Goal: Task Accomplishment & Management: Use online tool/utility

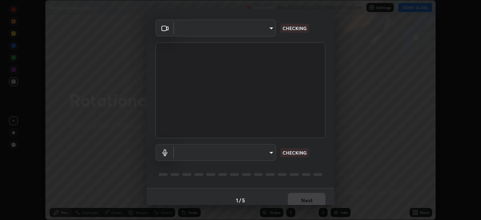
scroll to position [27, 0]
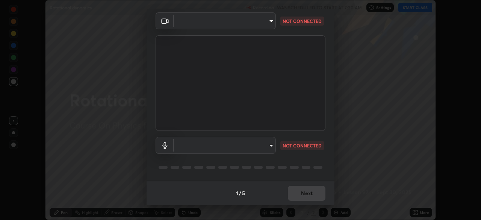
type input "9233a0e0a263b929919b735b0f084d3bf96293af2dbdf5f4a7f48b79dee29d39"
type input "communications"
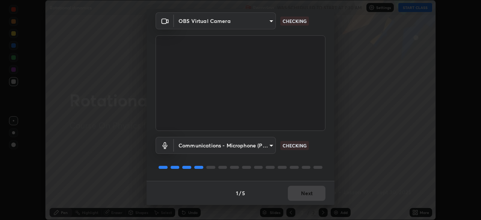
click at [307, 192] on button "Next" at bounding box center [307, 193] width 38 height 15
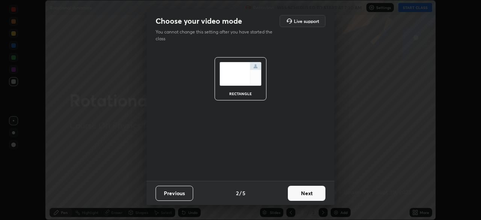
scroll to position [0, 0]
click at [307, 192] on button "Next" at bounding box center [307, 193] width 38 height 15
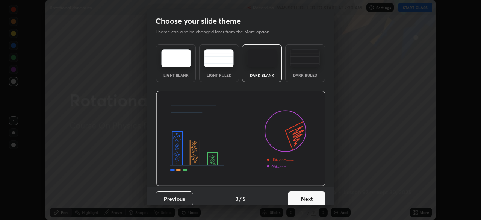
click at [308, 193] on button "Next" at bounding box center [307, 198] width 38 height 15
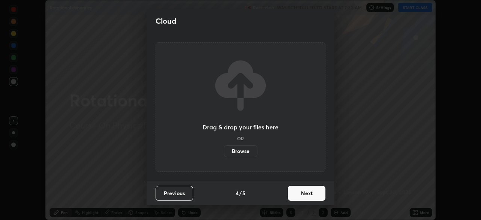
click at [309, 195] on button "Next" at bounding box center [307, 193] width 38 height 15
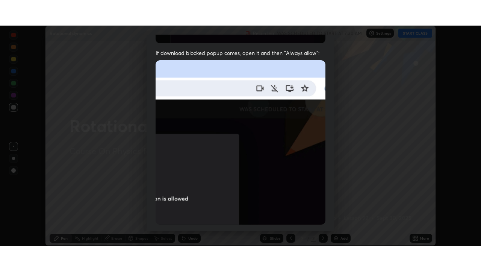
scroll to position [180, 0]
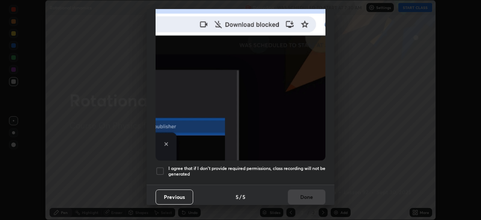
click at [305, 165] on h5 "I agree that if I don't provide required permissions, class recording will not …" at bounding box center [246, 171] width 157 height 12
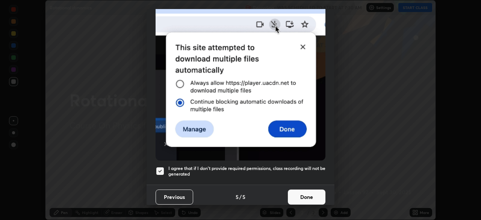
click at [311, 192] on button "Done" at bounding box center [307, 196] width 38 height 15
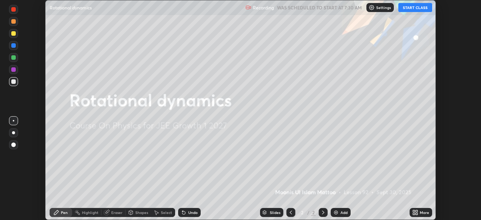
click at [341, 211] on div "Add" at bounding box center [344, 212] width 7 height 4
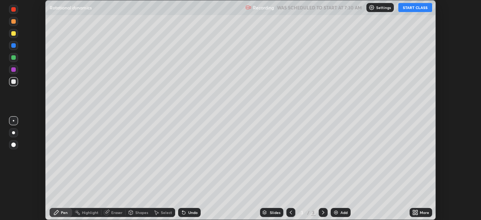
click at [416, 213] on icon at bounding box center [417, 214] width 2 height 2
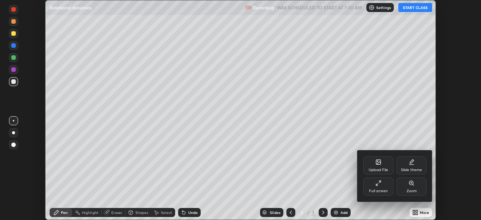
click at [375, 191] on div "Full screen" at bounding box center [378, 191] width 19 height 4
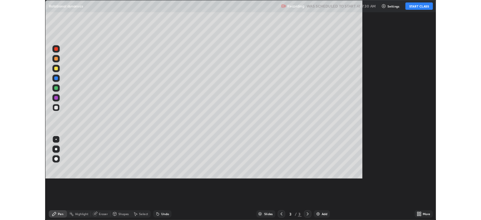
scroll to position [271, 481]
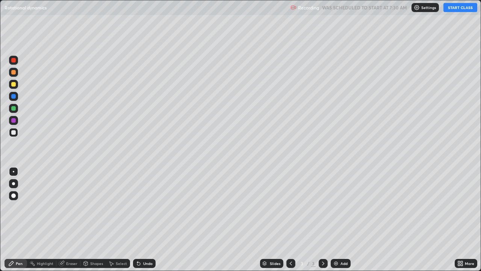
click at [454, 8] on button "START CLASS" at bounding box center [460, 7] width 34 height 9
click at [14, 108] on div at bounding box center [13, 108] width 5 height 5
click at [14, 95] on div at bounding box center [13, 96] width 5 height 5
click at [97, 219] on div "Shapes" at bounding box center [96, 263] width 13 height 4
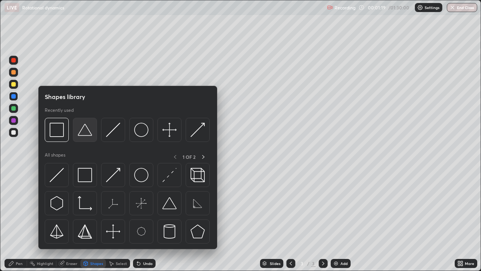
click at [83, 131] on img at bounding box center [85, 130] width 14 height 14
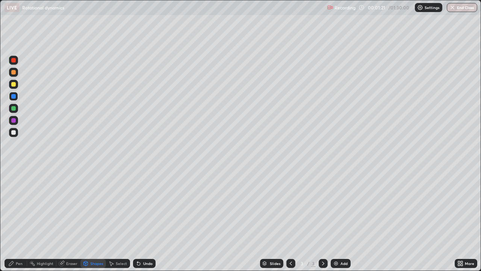
click at [15, 219] on div "Pen" at bounding box center [16, 263] width 23 height 9
click at [14, 128] on div at bounding box center [13, 132] width 9 height 9
click at [14, 121] on div at bounding box center [13, 120] width 5 height 5
click at [15, 86] on div at bounding box center [13, 84] width 9 height 9
click at [147, 219] on div "Undo" at bounding box center [147, 263] width 9 height 4
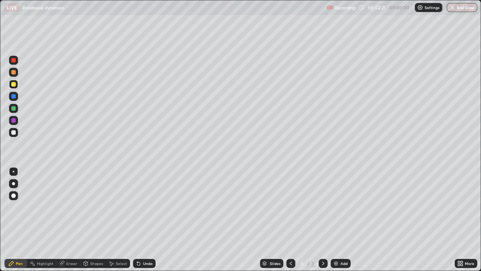
click at [149, 219] on div "Undo" at bounding box center [147, 263] width 9 height 4
click at [148, 219] on div "Undo" at bounding box center [144, 263] width 23 height 9
click at [143, 219] on div "Undo" at bounding box center [147, 263] width 9 height 4
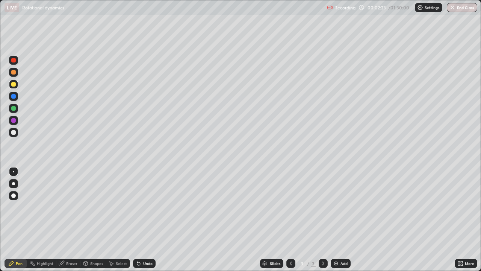
click at [144, 219] on div "Undo" at bounding box center [147, 263] width 9 height 4
click at [14, 130] on div at bounding box center [13, 132] width 5 height 5
click at [14, 133] on div at bounding box center [13, 132] width 5 height 5
click at [14, 88] on div at bounding box center [13, 84] width 9 height 9
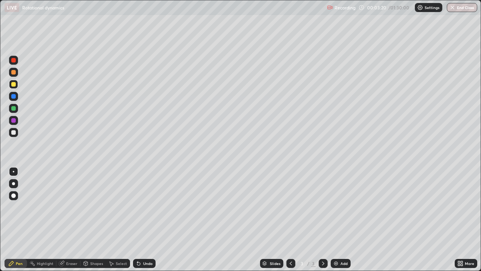
click at [13, 118] on div at bounding box center [13, 120] width 5 height 5
click at [13, 87] on div at bounding box center [13, 84] width 9 height 9
click at [15, 119] on div at bounding box center [13, 120] width 5 height 5
click at [12, 108] on div at bounding box center [13, 108] width 5 height 5
click at [12, 83] on div at bounding box center [13, 84] width 5 height 5
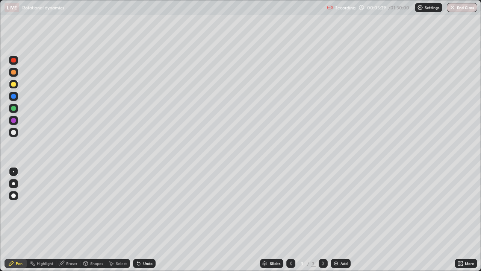
click at [14, 109] on div at bounding box center [13, 108] width 5 height 5
click at [11, 95] on div at bounding box center [13, 96] width 5 height 5
click at [14, 120] on div at bounding box center [13, 120] width 5 height 5
click at [339, 219] on div "Add" at bounding box center [341, 263] width 20 height 9
click at [14, 133] on div at bounding box center [13, 132] width 5 height 5
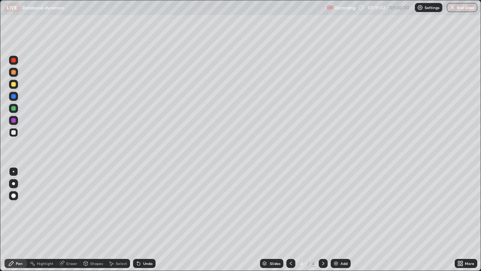
click at [147, 219] on div "Undo" at bounding box center [147, 263] width 9 height 4
click at [13, 86] on div at bounding box center [13, 84] width 5 height 5
click at [14, 97] on div at bounding box center [13, 96] width 5 height 5
click at [13, 109] on div at bounding box center [13, 108] width 5 height 5
click at [14, 122] on div at bounding box center [13, 120] width 5 height 5
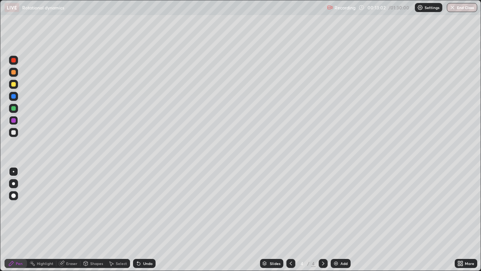
click at [142, 219] on div "Undo" at bounding box center [144, 263] width 23 height 9
click at [12, 83] on div at bounding box center [13, 84] width 5 height 5
click at [14, 132] on div at bounding box center [13, 132] width 5 height 5
click at [14, 120] on div at bounding box center [13, 120] width 5 height 5
click at [338, 219] on div "Add" at bounding box center [341, 263] width 20 height 9
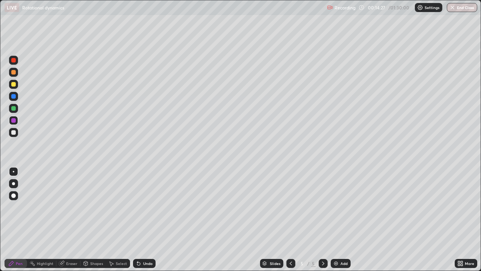
click at [14, 122] on div at bounding box center [13, 120] width 5 height 5
click at [14, 133] on div at bounding box center [13, 132] width 5 height 5
click at [144, 219] on div "Undo" at bounding box center [147, 263] width 9 height 4
click at [336, 219] on img at bounding box center [336, 263] width 6 height 6
click at [14, 73] on div at bounding box center [13, 72] width 5 height 5
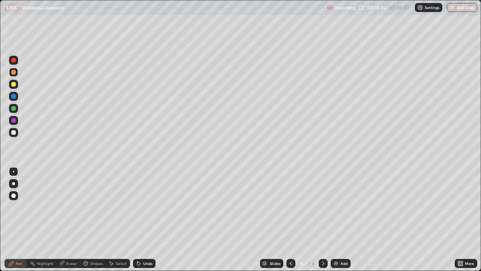
click at [13, 120] on div at bounding box center [13, 120] width 5 height 5
click at [14, 132] on div at bounding box center [13, 132] width 5 height 5
click at [13, 111] on div at bounding box center [13, 108] width 9 height 9
click at [13, 121] on div at bounding box center [13, 120] width 5 height 5
click at [143, 219] on div "Undo" at bounding box center [147, 263] width 9 height 4
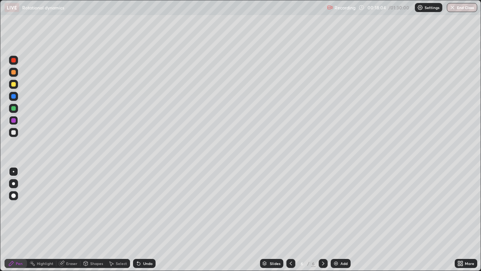
click at [142, 219] on div "Undo" at bounding box center [144, 263] width 23 height 9
click at [145, 219] on div "Undo" at bounding box center [144, 263] width 23 height 9
click at [398, 219] on div "Slides 6 / 6 Add" at bounding box center [305, 263] width 299 height 15
click at [14, 133] on div at bounding box center [13, 132] width 5 height 5
click at [14, 107] on div at bounding box center [13, 108] width 5 height 5
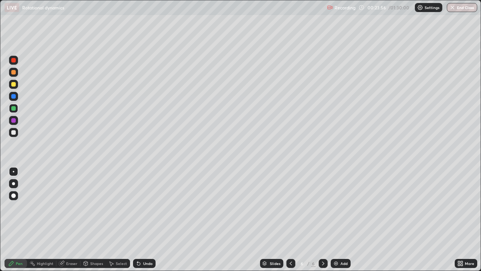
click at [339, 219] on div "Add" at bounding box center [341, 263] width 20 height 9
click at [95, 219] on div "Shapes" at bounding box center [96, 263] width 13 height 4
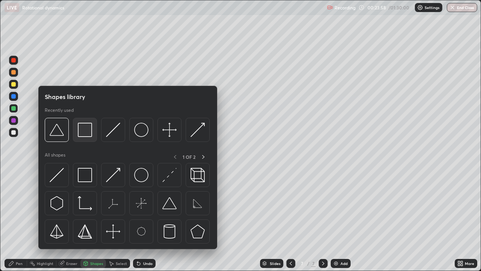
click at [88, 132] on img at bounding box center [85, 130] width 14 height 14
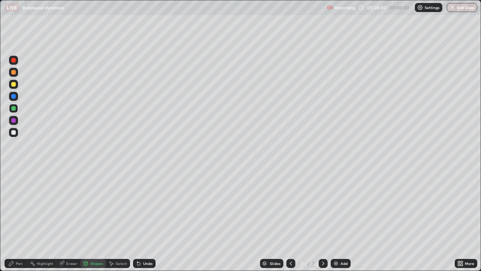
click at [22, 219] on div "Pen" at bounding box center [16, 263] width 23 height 9
click at [14, 96] on div at bounding box center [13, 96] width 5 height 5
click at [14, 121] on div at bounding box center [13, 120] width 5 height 5
click at [14, 107] on div at bounding box center [13, 108] width 5 height 5
click at [14, 86] on div at bounding box center [13, 84] width 5 height 5
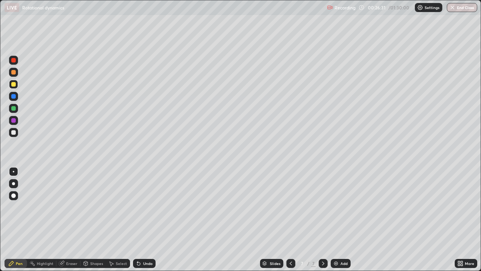
click at [290, 219] on icon at bounding box center [291, 263] width 6 height 6
click at [294, 219] on div at bounding box center [290, 263] width 9 height 9
click at [290, 219] on icon at bounding box center [291, 263] width 6 height 6
click at [322, 219] on icon at bounding box center [323, 263] width 6 height 6
click at [321, 219] on icon at bounding box center [323, 263] width 6 height 6
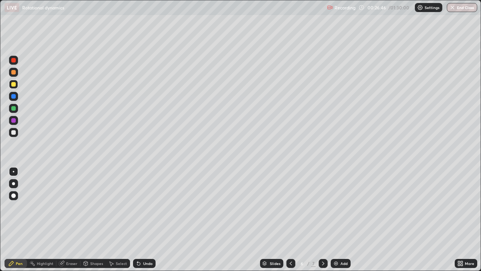
click at [322, 219] on icon at bounding box center [323, 263] width 6 height 6
click at [14, 132] on div at bounding box center [13, 132] width 5 height 5
click at [13, 118] on div at bounding box center [13, 120] width 5 height 5
click at [15, 134] on div at bounding box center [13, 132] width 5 height 5
click at [15, 119] on div at bounding box center [13, 120] width 5 height 5
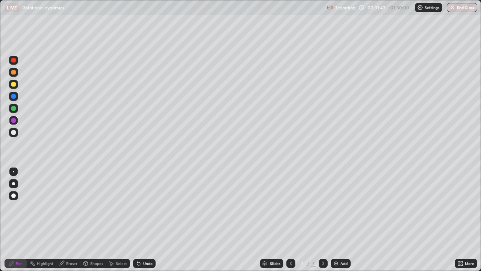
click at [14, 72] on div at bounding box center [13, 72] width 5 height 5
click at [290, 219] on icon at bounding box center [291, 263] width 6 height 6
click at [12, 122] on div at bounding box center [13, 120] width 5 height 5
click at [13, 133] on div at bounding box center [13, 132] width 5 height 5
click at [14, 98] on div at bounding box center [13, 96] width 5 height 5
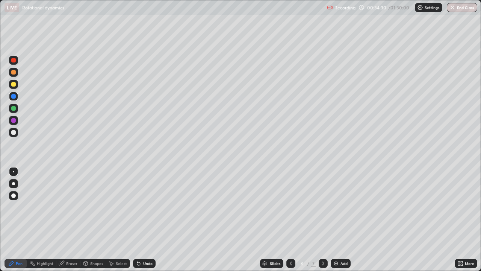
click at [14, 61] on div at bounding box center [13, 60] width 5 height 5
click at [144, 219] on div "Undo" at bounding box center [147, 263] width 9 height 4
click at [149, 219] on div "Undo" at bounding box center [147, 263] width 9 height 4
click at [14, 109] on div at bounding box center [13, 108] width 5 height 5
click at [12, 74] on div at bounding box center [13, 72] width 5 height 5
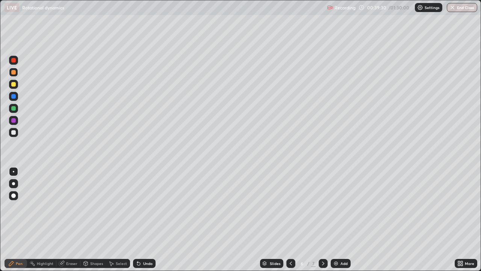
click at [322, 219] on icon at bounding box center [323, 263] width 6 height 6
click at [335, 219] on img at bounding box center [336, 263] width 6 height 6
click at [95, 219] on div "Shapes" at bounding box center [96, 263] width 13 height 4
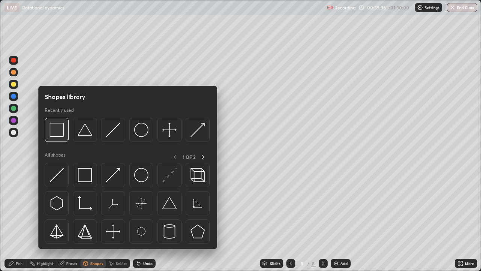
click at [59, 130] on img at bounding box center [57, 130] width 14 height 14
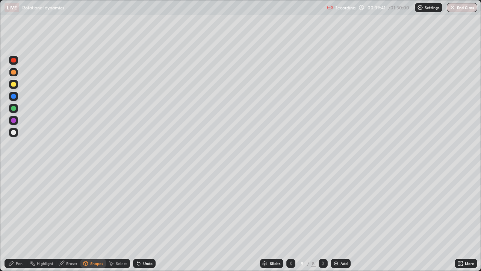
click at [16, 219] on div "Pen" at bounding box center [19, 263] width 7 height 4
click at [14, 97] on div at bounding box center [13, 96] width 5 height 5
click at [14, 133] on div at bounding box center [13, 132] width 5 height 5
click at [14, 110] on div at bounding box center [13, 108] width 5 height 5
click at [13, 84] on div at bounding box center [13, 84] width 5 height 5
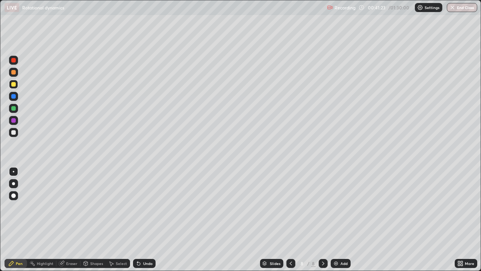
click at [14, 87] on div at bounding box center [13, 84] width 9 height 9
click at [13, 133] on div at bounding box center [13, 132] width 5 height 5
click at [146, 219] on div "Undo" at bounding box center [147, 263] width 9 height 4
click at [15, 107] on div at bounding box center [13, 108] width 5 height 5
click at [16, 136] on div at bounding box center [13, 132] width 9 height 9
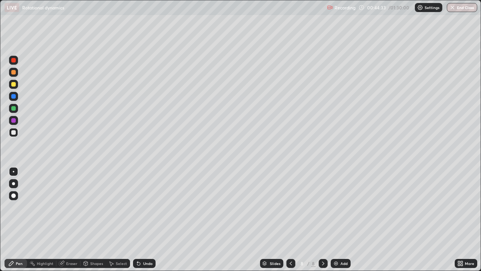
click at [14, 108] on div at bounding box center [13, 108] width 5 height 5
click at [16, 84] on div at bounding box center [13, 84] width 9 height 9
click at [14, 63] on div at bounding box center [13, 60] width 9 height 9
click at [290, 219] on icon at bounding box center [291, 263] width 6 height 6
click at [291, 219] on icon at bounding box center [291, 263] width 6 height 6
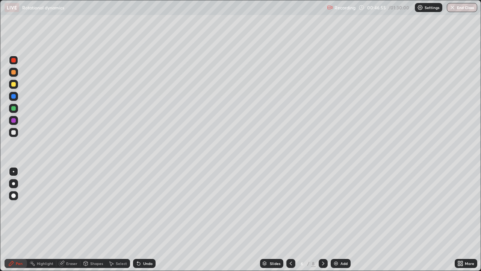
click at [14, 84] on div at bounding box center [13, 84] width 5 height 5
click at [290, 219] on icon at bounding box center [291, 263] width 6 height 6
click at [323, 219] on icon at bounding box center [323, 263] width 6 height 6
click at [324, 219] on icon at bounding box center [323, 263] width 6 height 6
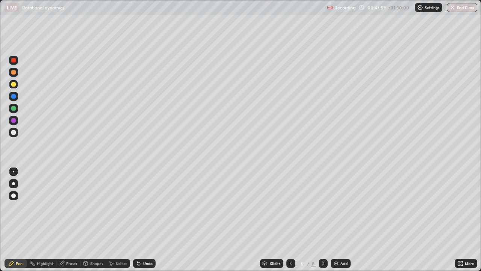
click at [323, 219] on icon at bounding box center [323, 263] width 6 height 6
click at [322, 219] on icon at bounding box center [323, 263] width 6 height 6
click at [342, 219] on div "Add" at bounding box center [344, 263] width 7 height 4
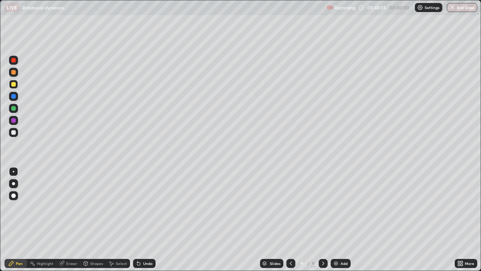
click at [290, 219] on icon at bounding box center [291, 263] width 6 height 6
click at [289, 219] on icon at bounding box center [291, 263] width 6 height 6
click at [321, 219] on div at bounding box center [323, 263] width 9 height 9
click at [322, 219] on icon at bounding box center [323, 263] width 6 height 6
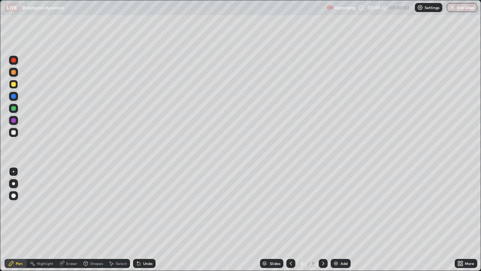
click at [324, 219] on icon at bounding box center [323, 263] width 6 height 6
click at [14, 97] on div at bounding box center [13, 96] width 5 height 5
click at [15, 108] on div at bounding box center [13, 108] width 5 height 5
click at [92, 219] on div "Shapes" at bounding box center [96, 263] width 13 height 4
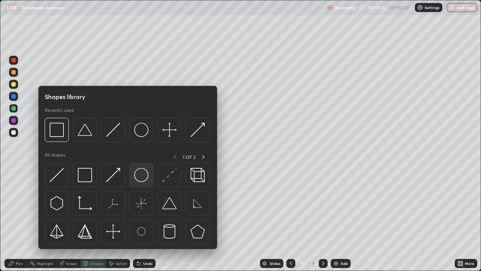
click at [142, 175] on img at bounding box center [141, 175] width 14 height 14
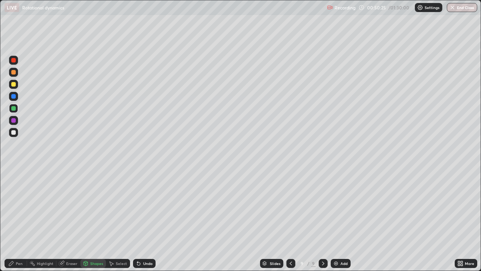
click at [20, 219] on div "Pen" at bounding box center [19, 263] width 7 height 4
click at [143, 219] on div "Undo" at bounding box center [147, 263] width 9 height 4
click at [13, 121] on div at bounding box center [13, 120] width 5 height 5
click at [95, 219] on div "Shapes" at bounding box center [96, 263] width 13 height 4
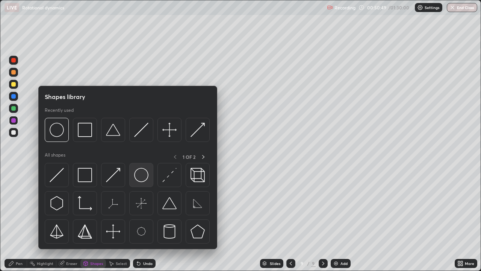
click at [141, 178] on img at bounding box center [141, 175] width 14 height 14
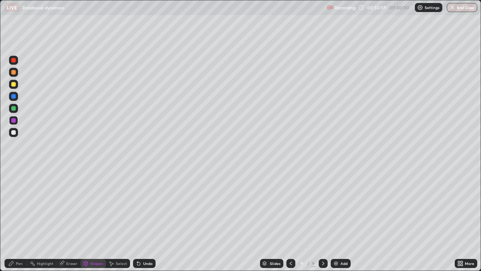
click at [17, 219] on div "Pen" at bounding box center [16, 263] width 23 height 9
click at [14, 122] on div at bounding box center [13, 120] width 5 height 5
click at [70, 219] on div "Eraser" at bounding box center [71, 263] width 11 height 4
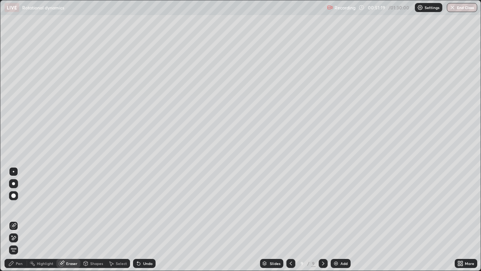
click at [20, 219] on div "Pen" at bounding box center [19, 263] width 7 height 4
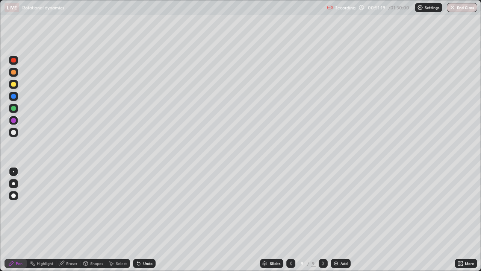
click at [12, 132] on div at bounding box center [13, 132] width 5 height 5
click at [15, 72] on div at bounding box center [13, 72] width 5 height 5
click at [15, 108] on div at bounding box center [13, 108] width 5 height 5
click at [14, 86] on div at bounding box center [13, 84] width 5 height 5
click at [14, 63] on div at bounding box center [13, 60] width 9 height 9
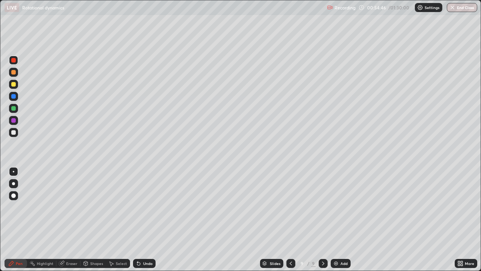
click at [16, 120] on div at bounding box center [13, 120] width 9 height 9
click at [15, 130] on div at bounding box center [13, 132] width 5 height 5
click at [14, 83] on div at bounding box center [13, 84] width 5 height 5
click at [14, 95] on div at bounding box center [13, 96] width 5 height 5
click at [13, 133] on div at bounding box center [13, 132] width 5 height 5
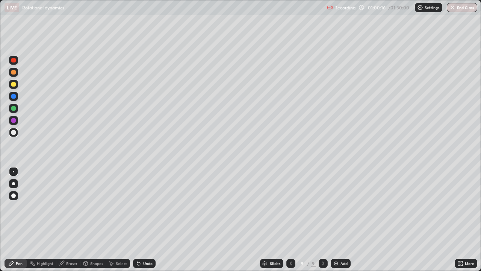
click at [14, 120] on div at bounding box center [13, 120] width 5 height 5
click at [13, 73] on div at bounding box center [13, 72] width 5 height 5
click at [322, 219] on icon at bounding box center [323, 263] width 6 height 6
click at [335, 219] on img at bounding box center [336, 263] width 6 height 6
click at [145, 219] on div "Undo" at bounding box center [147, 263] width 9 height 4
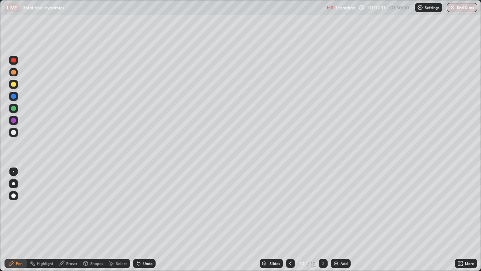
click at [145, 219] on div "Undo" at bounding box center [147, 263] width 9 height 4
click at [143, 219] on div "Undo" at bounding box center [147, 263] width 9 height 4
click at [141, 219] on div "Undo" at bounding box center [144, 263] width 23 height 9
click at [139, 219] on icon at bounding box center [139, 263] width 6 height 6
click at [289, 219] on icon at bounding box center [291, 263] width 6 height 6
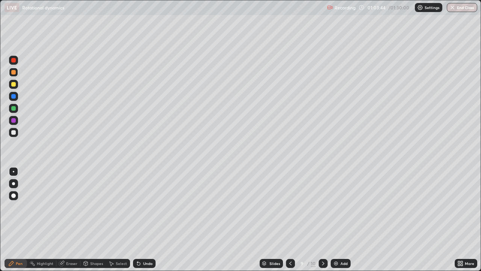
click at [319, 219] on div at bounding box center [323, 263] width 9 height 9
click at [290, 219] on icon at bounding box center [291, 263] width 6 height 6
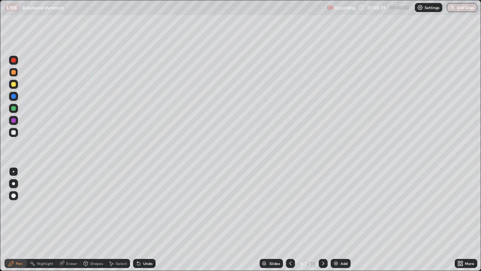
click at [290, 219] on icon at bounding box center [291, 263] width 6 height 6
click at [326, 219] on div at bounding box center [323, 263] width 9 height 9
click at [322, 219] on icon at bounding box center [323, 263] width 6 height 6
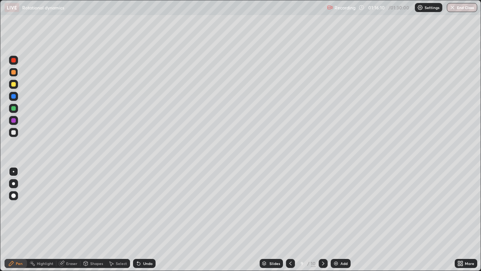
click at [325, 219] on icon at bounding box center [323, 263] width 6 height 6
click at [460, 9] on button "End Class" at bounding box center [462, 7] width 30 height 9
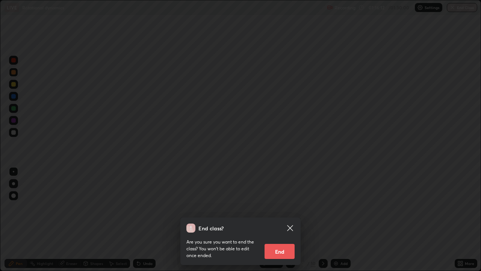
click at [285, 219] on button "End" at bounding box center [280, 251] width 30 height 15
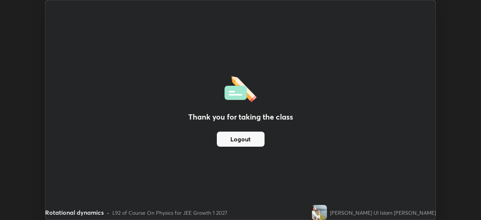
scroll to position [37363, 37102]
click at [456, 195] on div "Thank you for taking the class Logout Setting up your live class" at bounding box center [240, 110] width 481 height 220
click at [455, 193] on div "Thank you for taking the class Logout Setting up your live class" at bounding box center [240, 110] width 481 height 220
click at [241, 165] on div "Thank you for taking the class Logout" at bounding box center [240, 109] width 390 height 219
click at [411, 130] on div "Thank you for taking the class Logout" at bounding box center [240, 109] width 390 height 219
